Goal: Task Accomplishment & Management: Complete application form

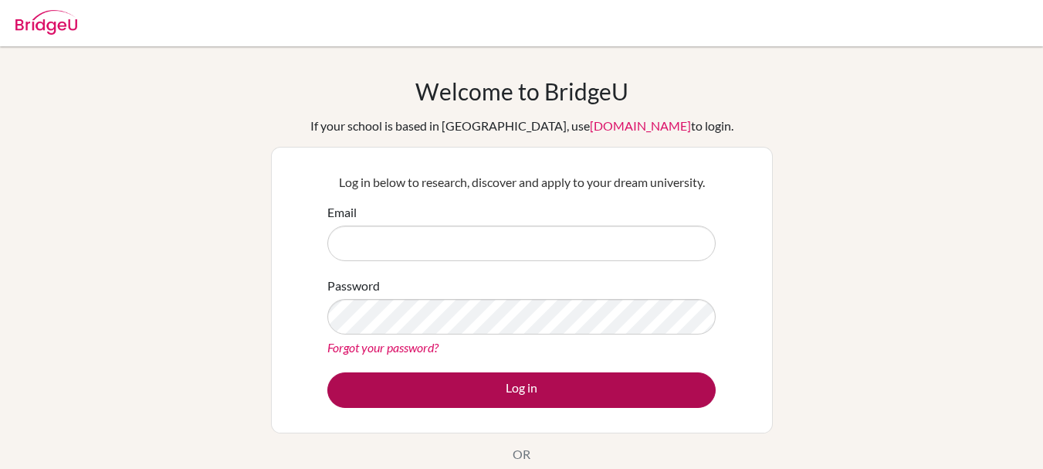
type input "[EMAIL_ADDRESS][DOMAIN_NAME]"
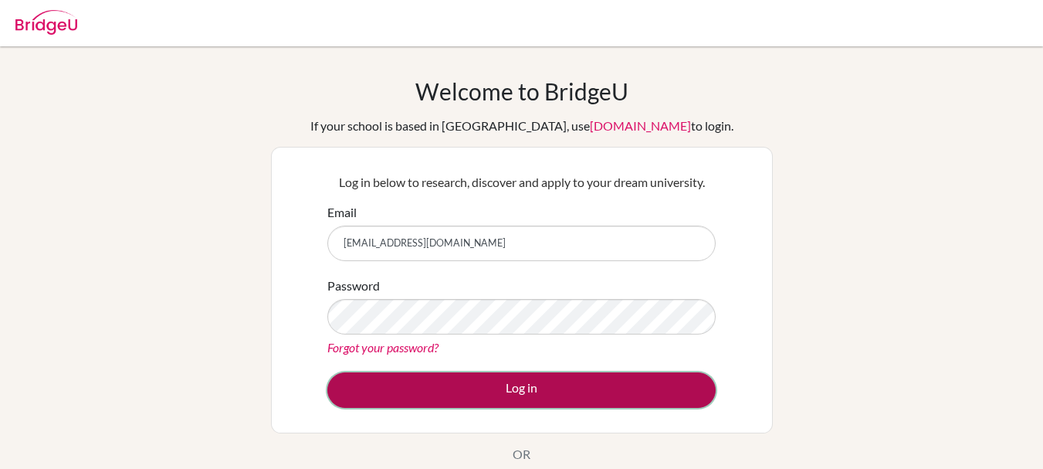
click at [455, 394] on button "Log in" at bounding box center [521, 390] width 388 height 36
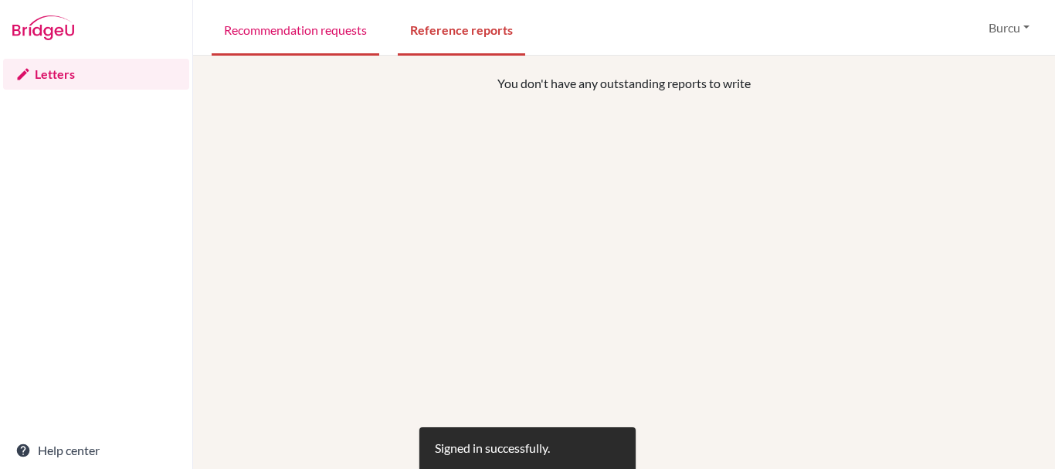
click at [323, 29] on link "Recommendation requests" at bounding box center [296, 28] width 168 height 53
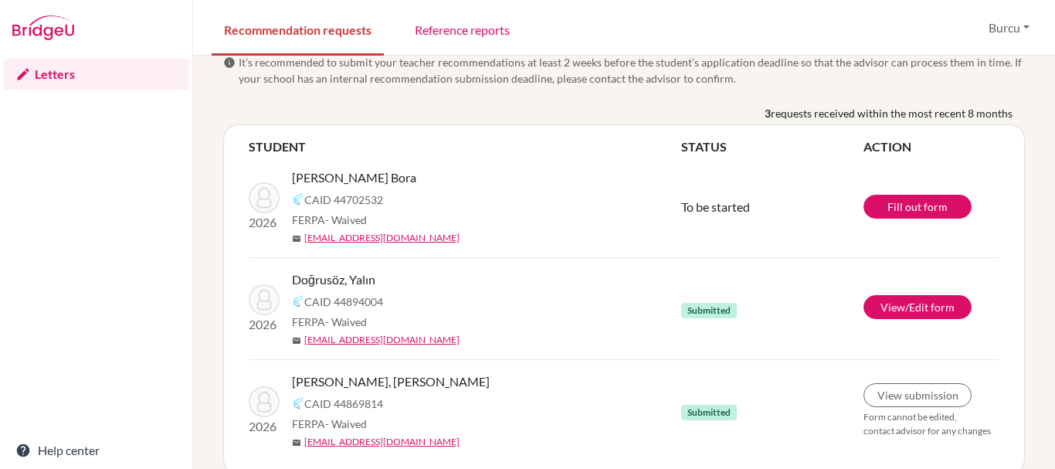
scroll to position [21, 0]
click at [886, 206] on link "Fill out form" at bounding box center [917, 206] width 108 height 24
